Goal: Information Seeking & Learning: Find specific fact

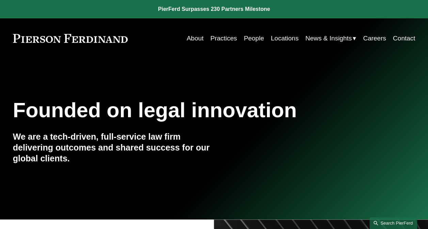
click at [391, 224] on link "Search this site" at bounding box center [393, 224] width 48 height 12
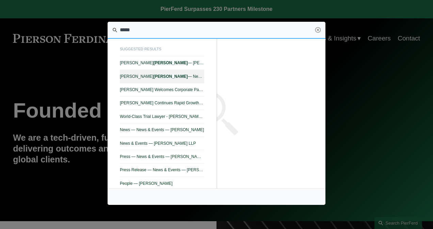
click at [147, 76] on span "[PERSON_NAME] — News & Events — [PERSON_NAME] LLP" at bounding box center [162, 76] width 84 height 5
type input "*****"
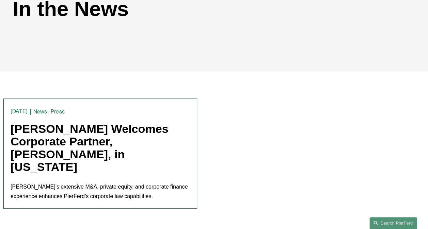
scroll to position [102, 0]
